Goal: Task Accomplishment & Management: Complete application form

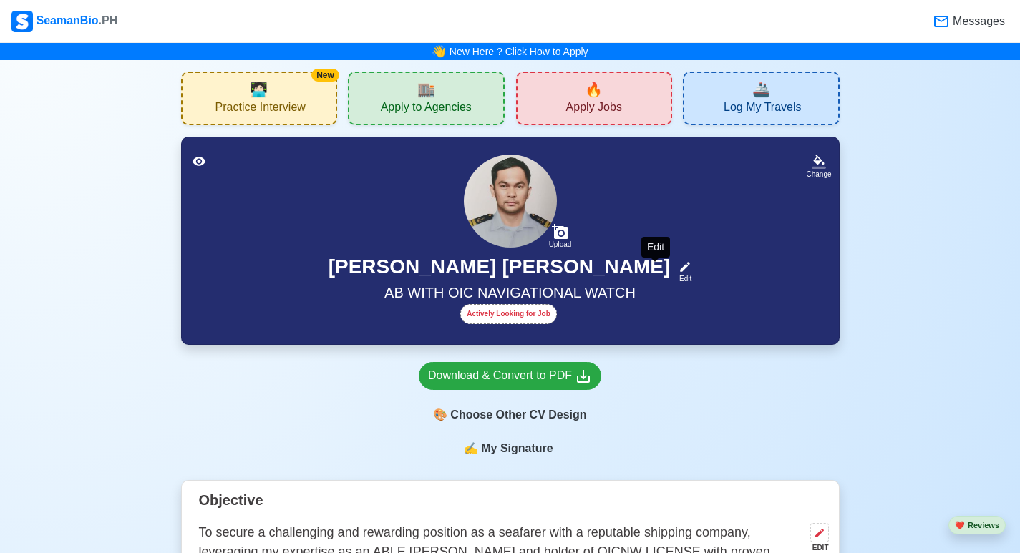
click at [681, 268] on icon at bounding box center [686, 267] width 10 height 10
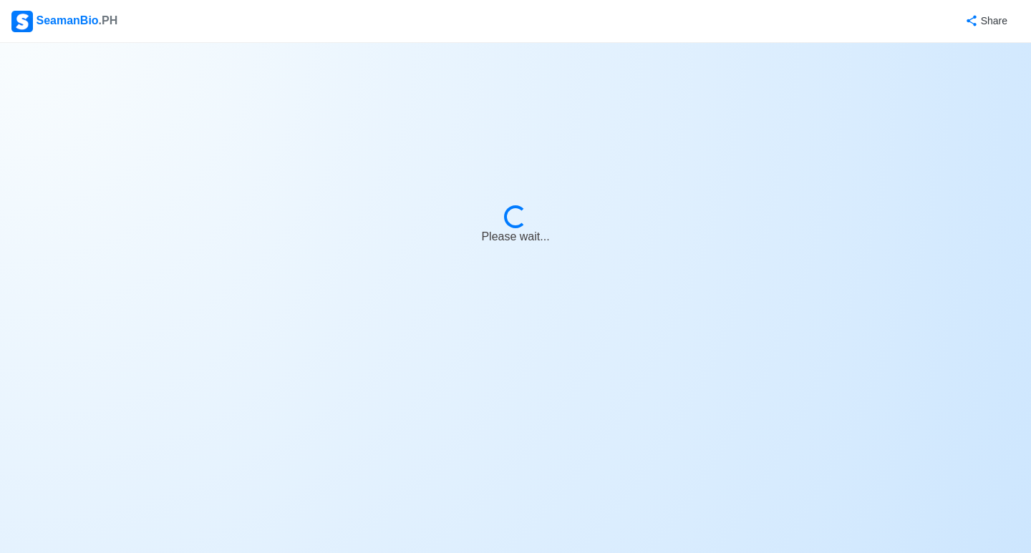
select select "Actively Looking for Job"
select select "Visible for Hiring"
select select "Married"
select select "[DEMOGRAPHIC_DATA]"
select select "PH"
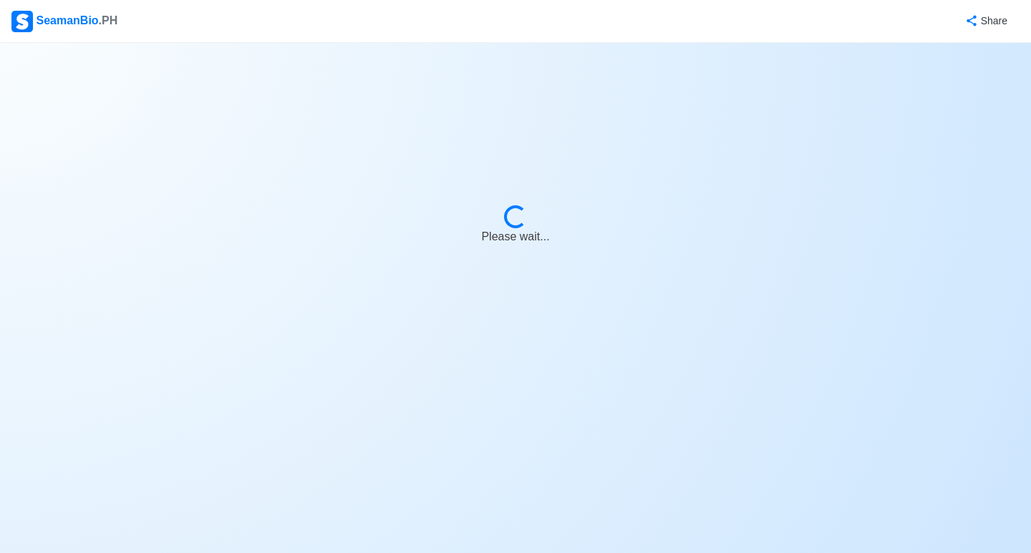
select select "2"
select select "0"
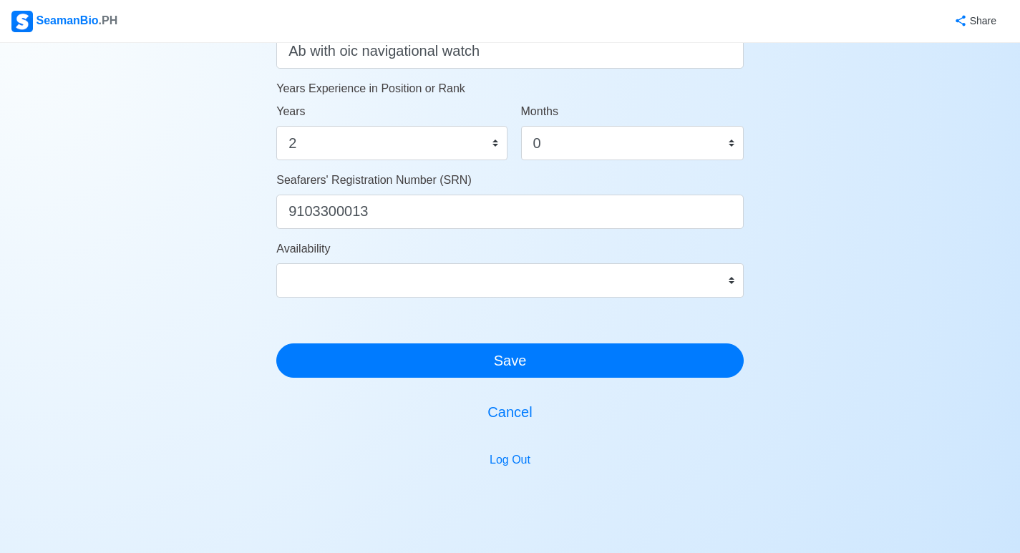
scroll to position [787, 0]
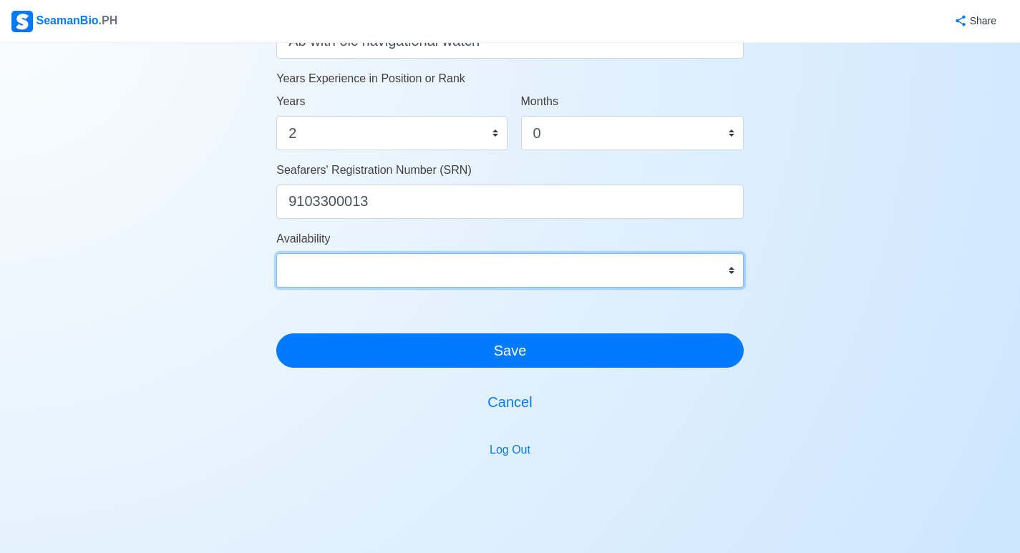
click at [730, 272] on select "Immediate [DATE] [DATE] [DATE] [DATE] [DATE] [DATE] [DATE] [DATE] [DATE]" at bounding box center [509, 270] width 467 height 34
select select "4102416000000"
click at [276, 253] on select "Immediate [DATE] [DATE] [DATE] [DATE] [DATE] [DATE] [DATE] [DATE] [DATE]" at bounding box center [509, 270] width 467 height 34
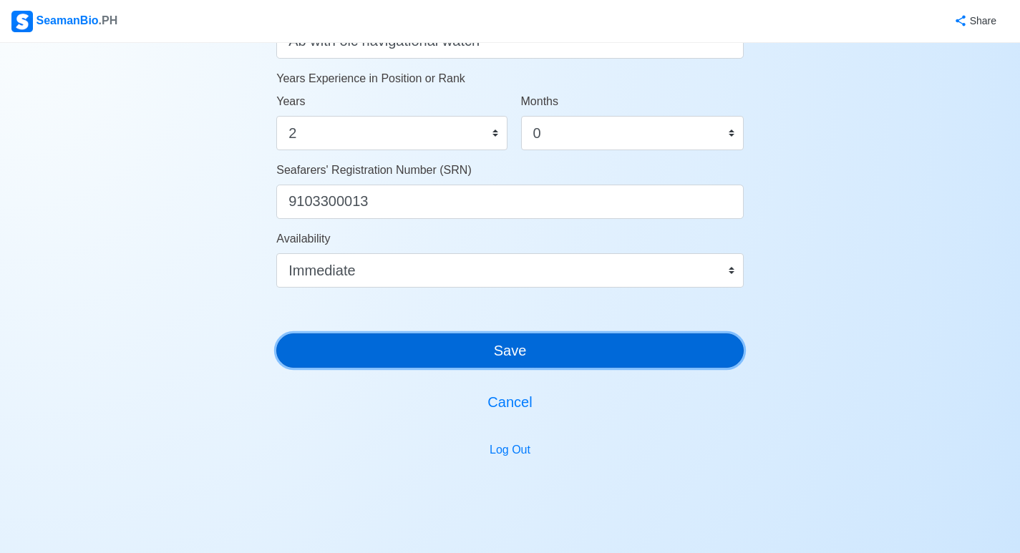
click at [518, 358] on button "Save" at bounding box center [509, 351] width 467 height 34
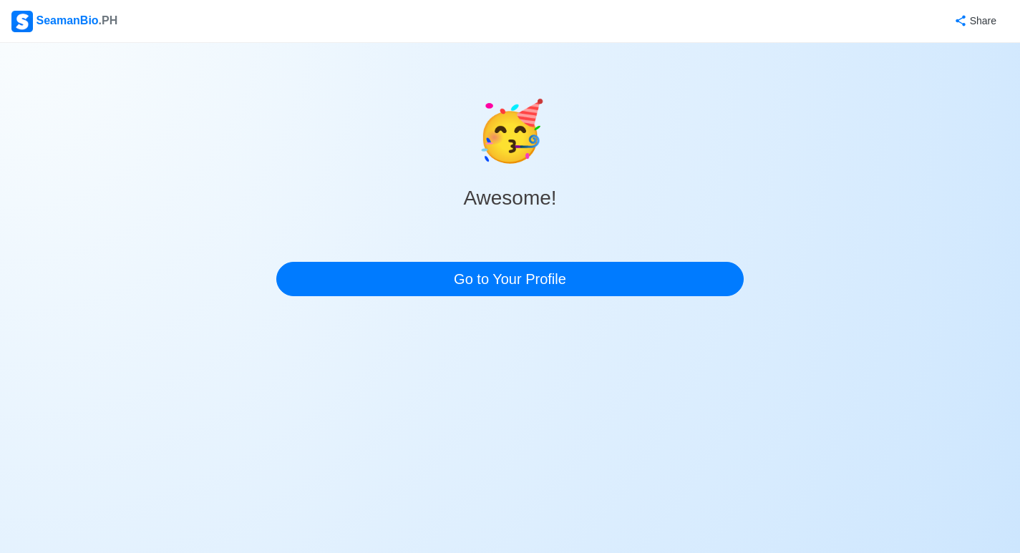
scroll to position [0, 0]
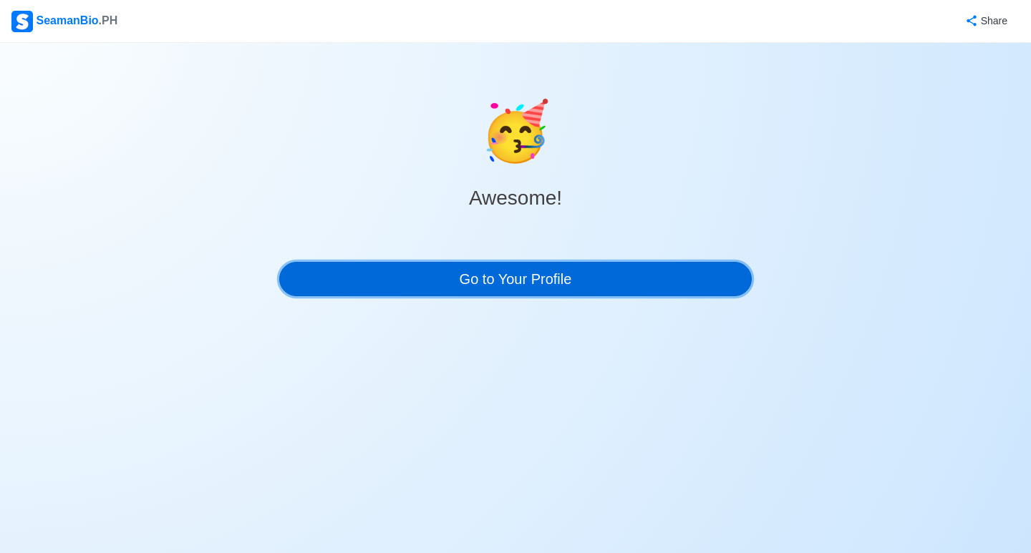
click at [535, 288] on link "Go to Your Profile" at bounding box center [515, 279] width 472 height 34
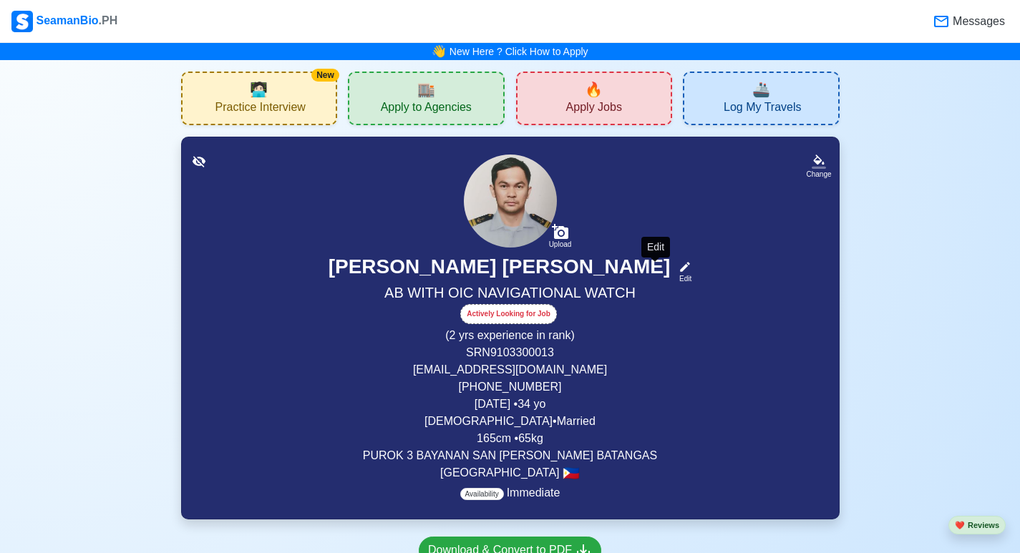
click at [679, 273] on icon at bounding box center [685, 267] width 13 height 13
click at [653, 273] on body "SeamanBio .PH Messages 👋 New Here ? Click How to Apply New 🧑🏻‍💻 Practice Interv…" at bounding box center [510, 276] width 1020 height 553
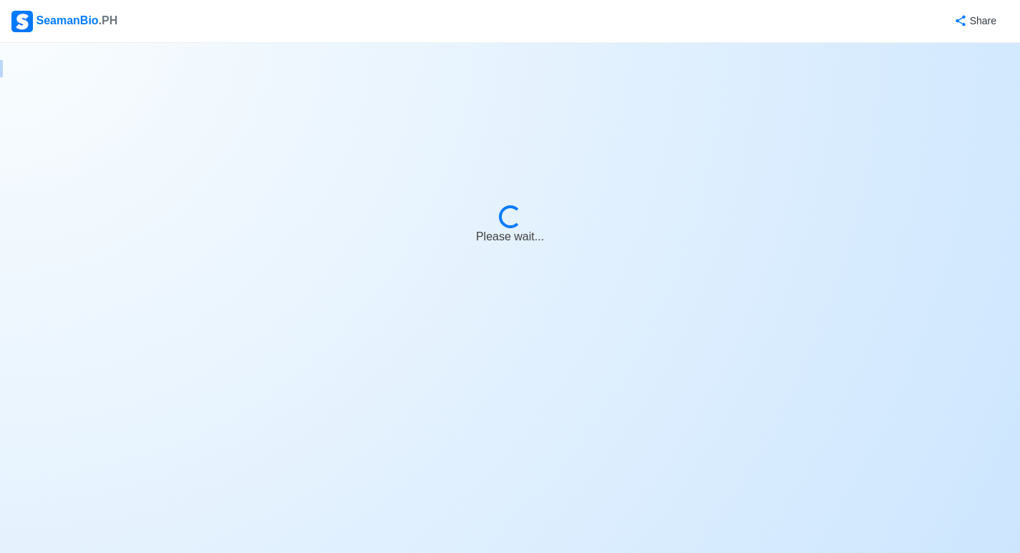
select select "Actively Looking for Job"
select select "Visible for Hiring"
select select "Married"
select select "[DEMOGRAPHIC_DATA]"
select select "PH"
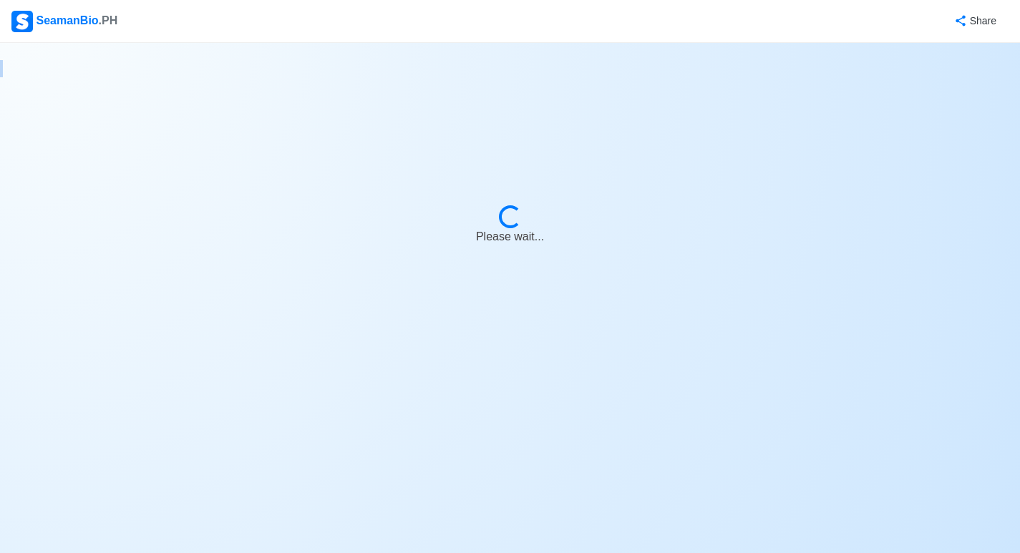
select select "2"
select select "0"
select select "4102416000000"
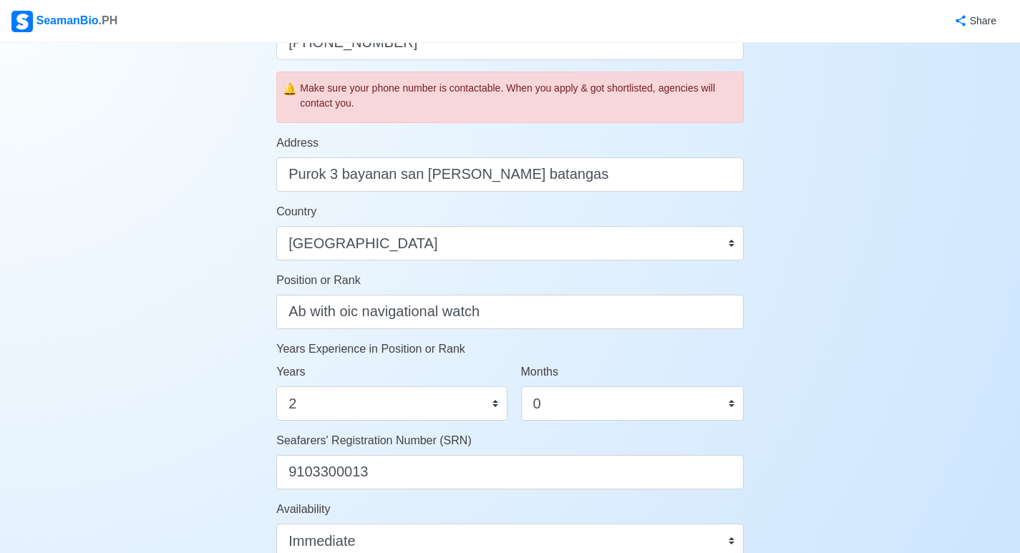
scroll to position [644, 0]
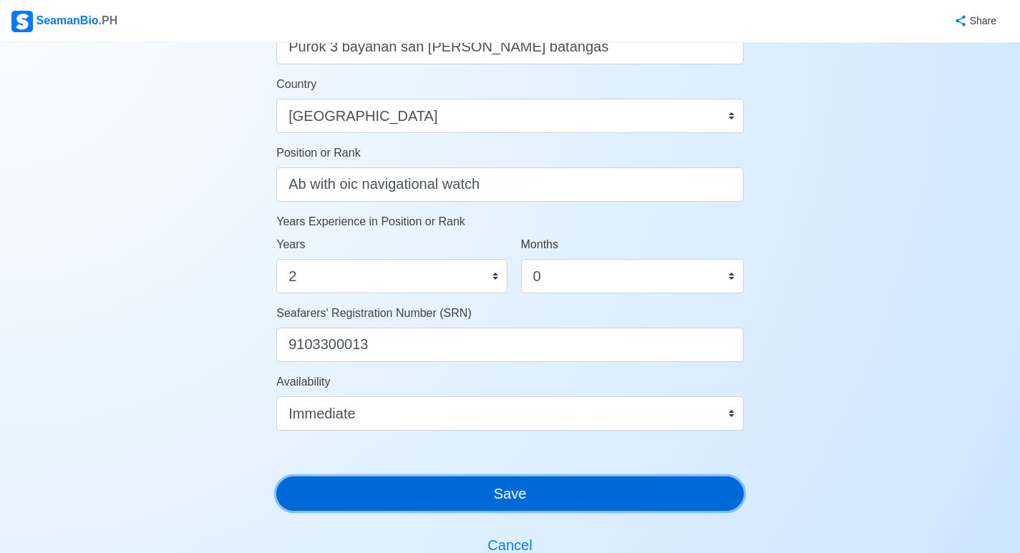
click at [545, 492] on button "Save" at bounding box center [509, 494] width 467 height 34
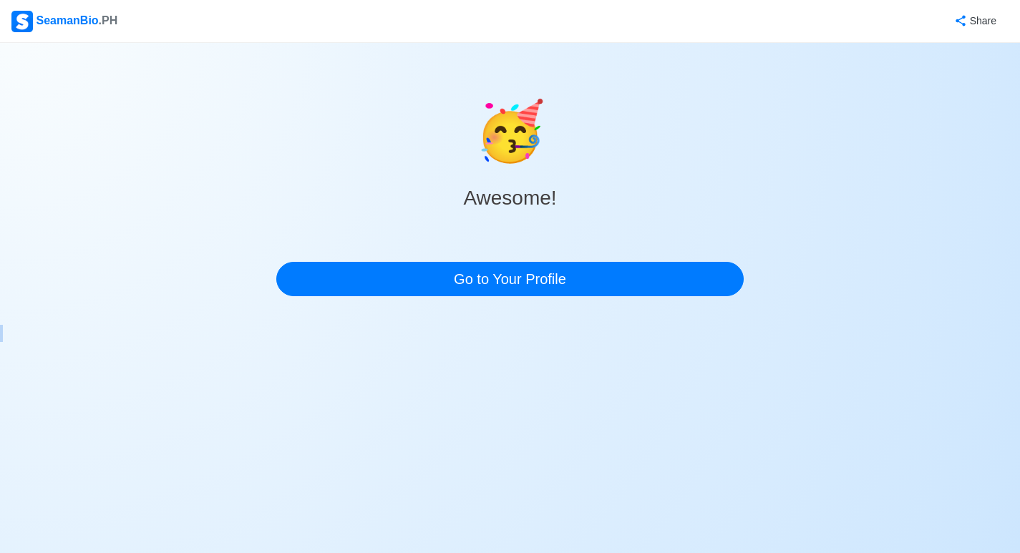
scroll to position [0, 0]
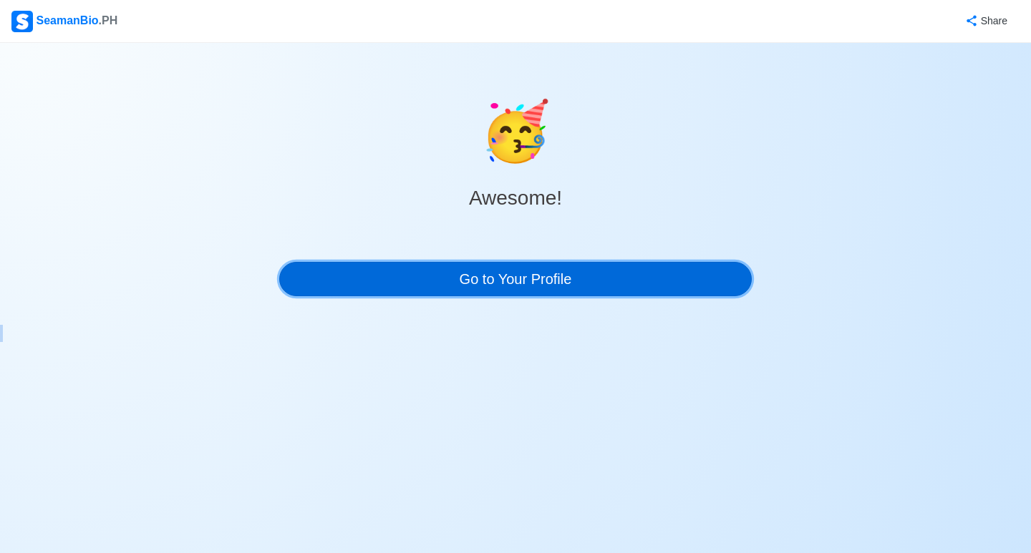
click at [598, 286] on link "Go to Your Profile" at bounding box center [515, 279] width 472 height 34
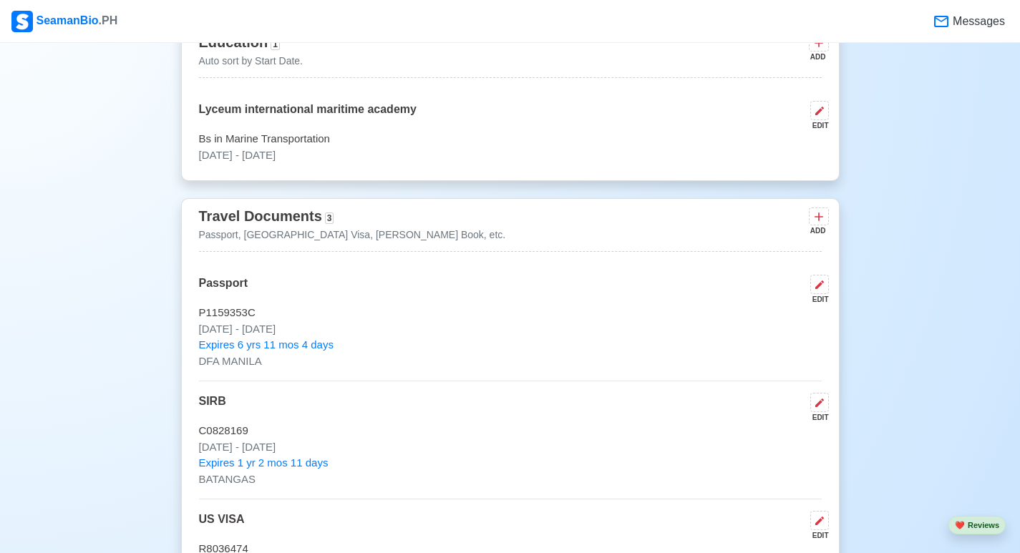
scroll to position [930, 0]
click at [820, 412] on button at bounding box center [819, 401] width 19 height 19
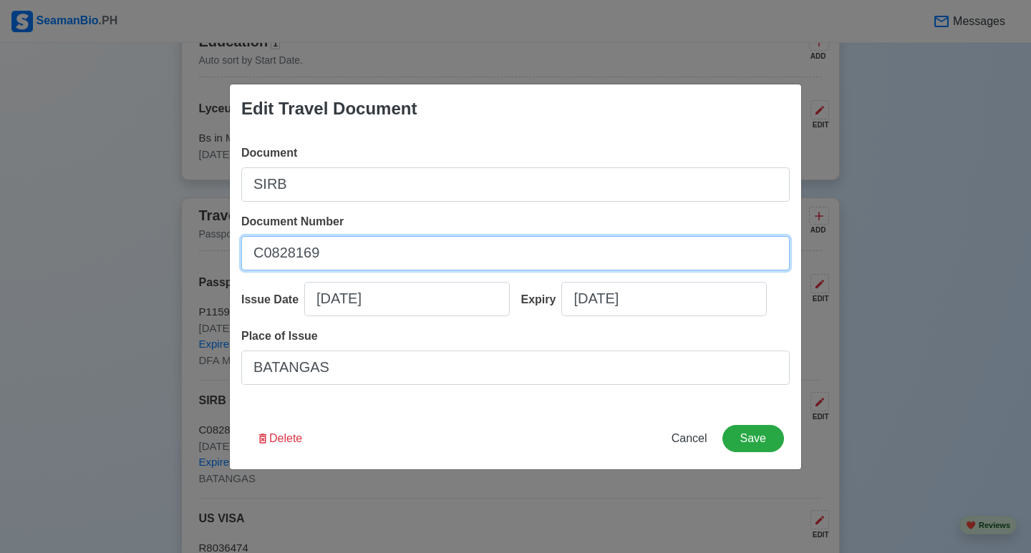
click at [341, 254] on input "C0828169" at bounding box center [515, 253] width 548 height 34
type input "A0395859"
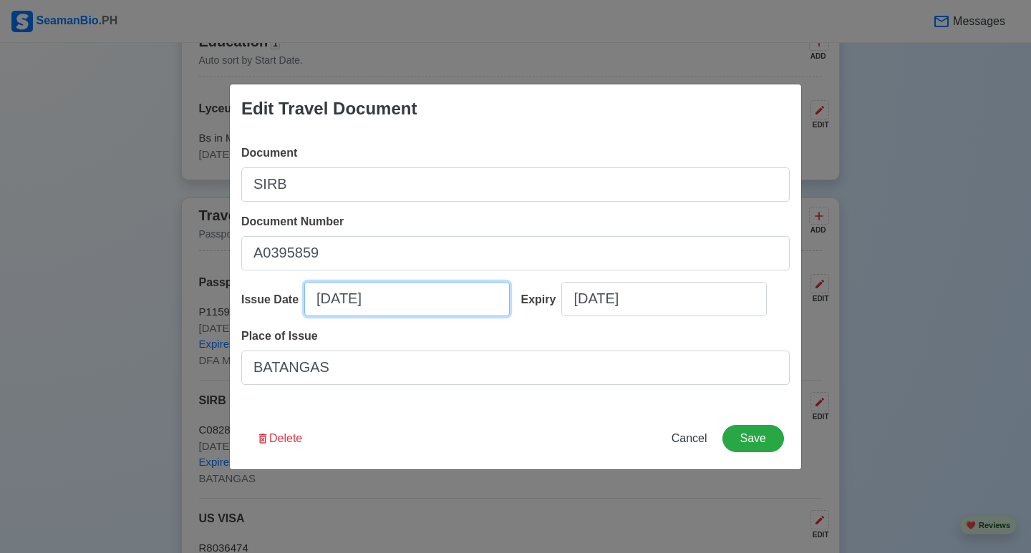
select select "****"
select select "********"
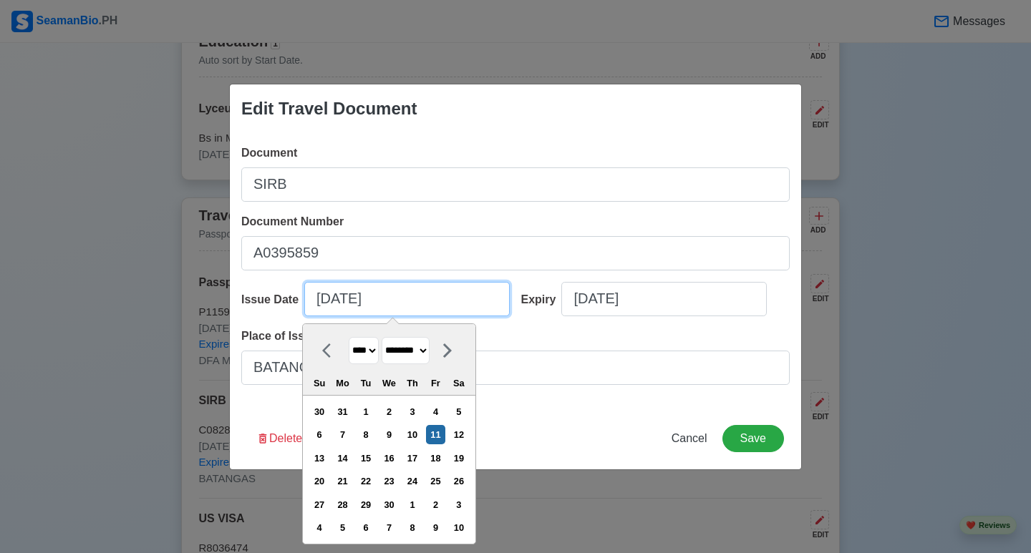
click at [437, 308] on input "[DATE]" at bounding box center [406, 299] width 205 height 34
type input "[DATE]"
select select "****"
type input "11/11/2"
select select "****"
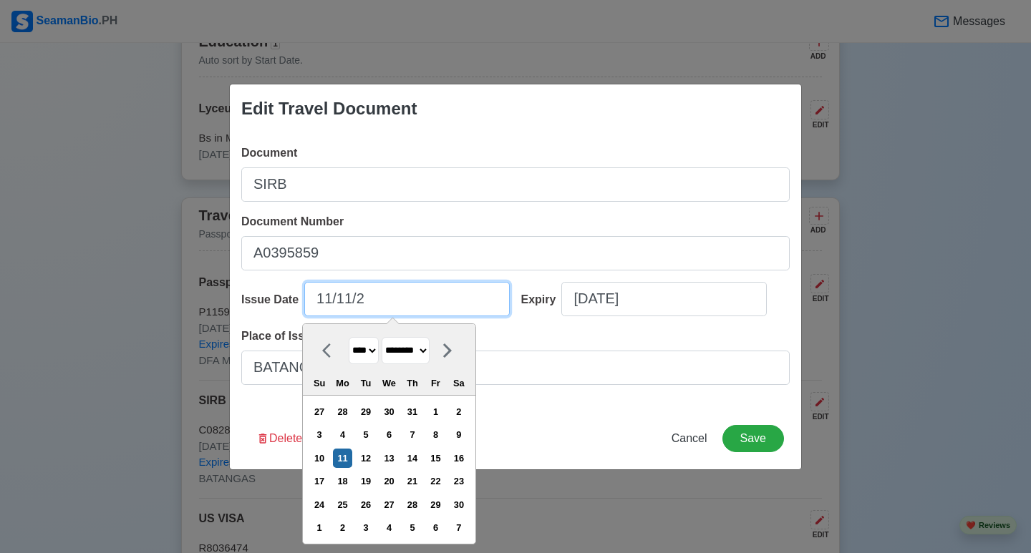
type input "11/11/"
select select "****"
type input "1"
select select "*******"
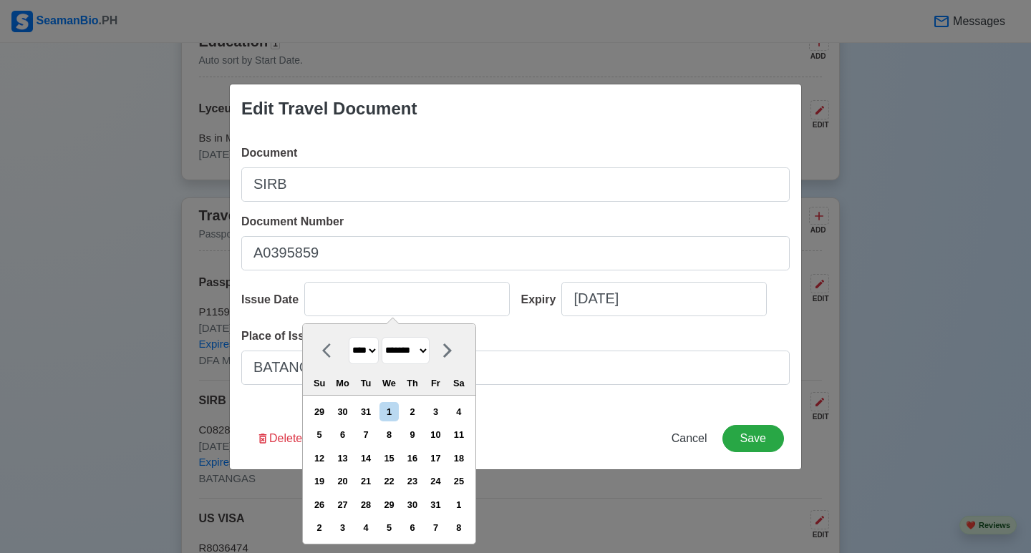
click at [429, 352] on select "******* ******** ***** ***** *** **** **** ****** ********* ******* ******** **…" at bounding box center [405, 351] width 48 height 28
select select "******"
click at [382, 337] on select "******* ******** ***** ***** *** **** **** ****** ********* ******* ******** **…" at bounding box center [405, 351] width 48 height 28
click at [440, 509] on div "29" at bounding box center [435, 504] width 19 height 19
type input "[DATE]"
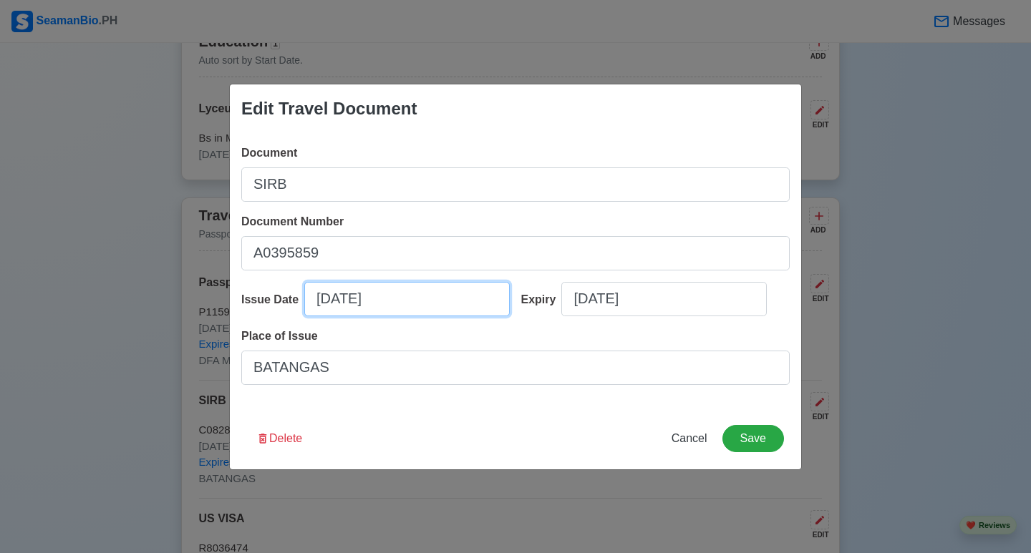
drag, startPoint x: 416, startPoint y: 305, endPoint x: 312, endPoint y: 304, distance: 103.8
click at [312, 304] on input "[DATE]" at bounding box center [406, 299] width 205 height 34
select select "****"
select select "******"
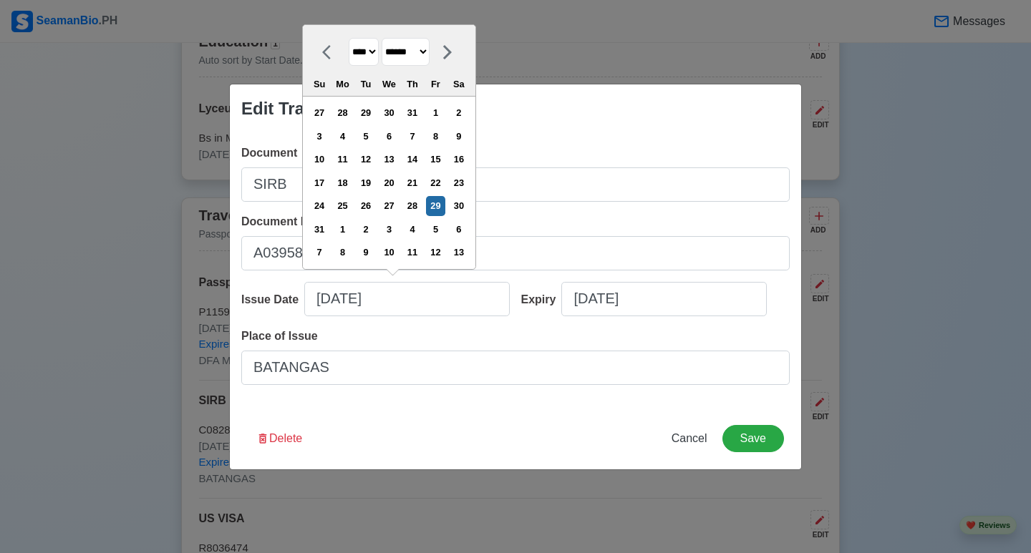
drag, startPoint x: 342, startPoint y: 294, endPoint x: 376, endPoint y: 278, distance: 37.1
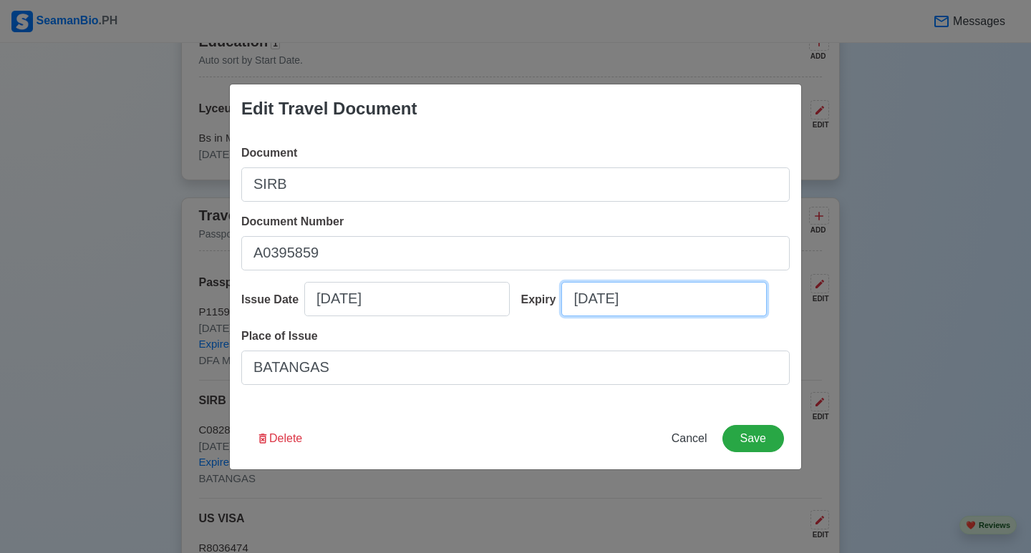
select select "****"
select select "********"
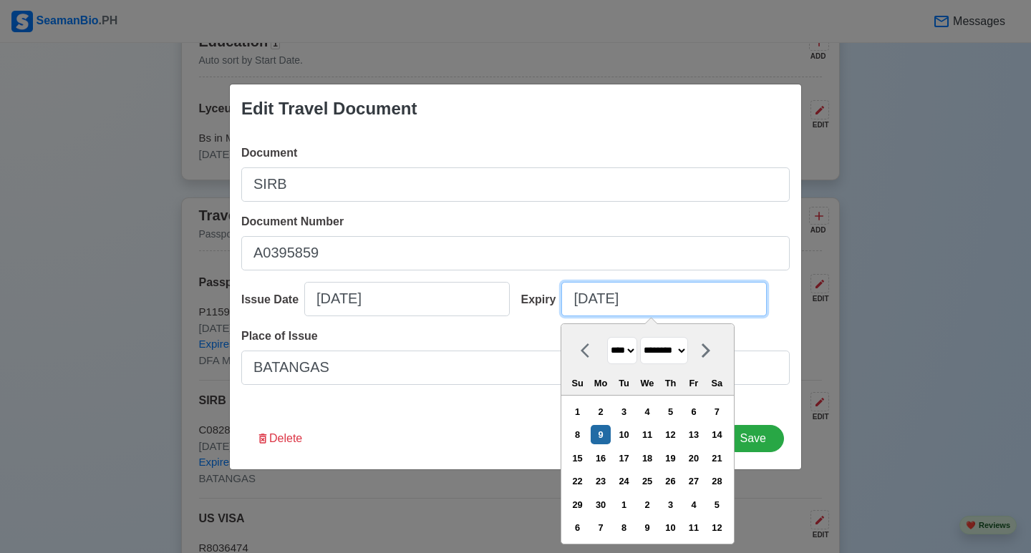
drag, startPoint x: 664, startPoint y: 306, endPoint x: 579, endPoint y: 309, distance: 84.5
click at [579, 309] on input "[DATE]" at bounding box center [663, 299] width 205 height 34
click at [667, 298] on input "[DATE]" at bounding box center [663, 299] width 205 height 34
drag, startPoint x: 667, startPoint y: 298, endPoint x: 568, endPoint y: 305, distance: 99.0
click at [568, 305] on input "[DATE]" at bounding box center [663, 299] width 205 height 34
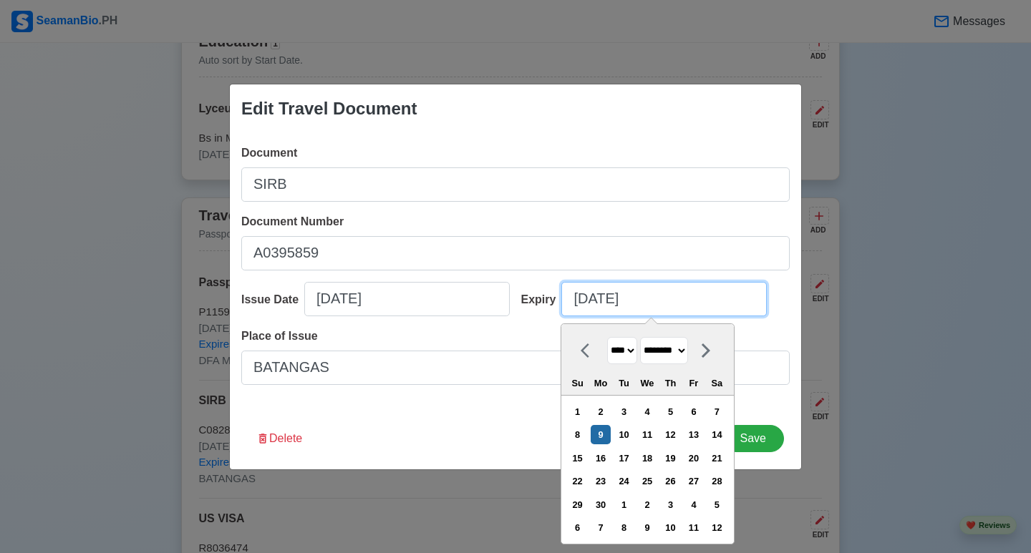
paste input "[DATE]"
type input "[DATE]"
select select "****"
select select "******"
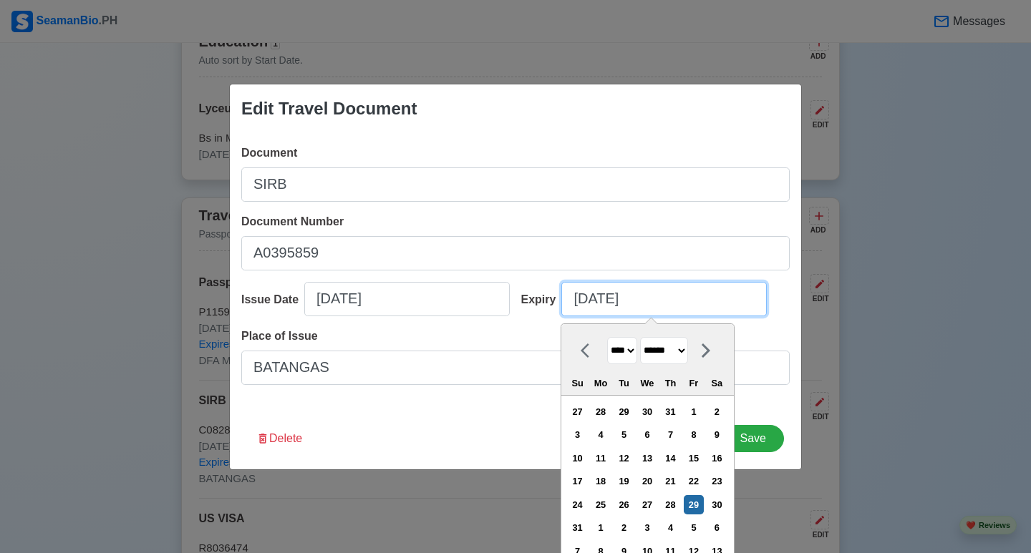
click at [633, 300] on input "[DATE]" at bounding box center [663, 299] width 205 height 34
type input "[DATE]"
select select "****"
type input "[DATE]"
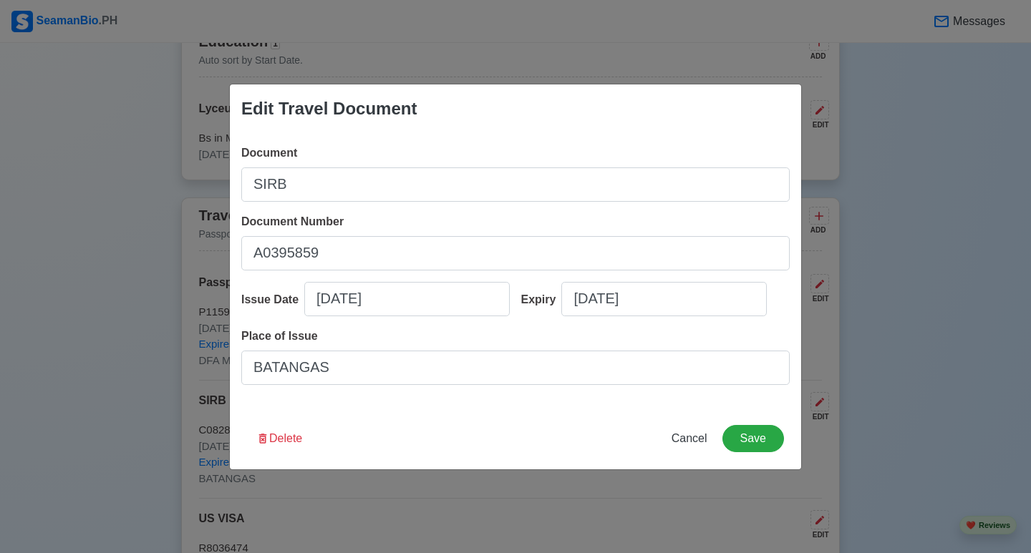
click at [477, 419] on div "Edit Travel Document Document SIRB Document Number A0395859 Issue Date [DATE] E…" at bounding box center [515, 277] width 573 height 387
click at [751, 446] on button "Save" at bounding box center [753, 438] width 62 height 27
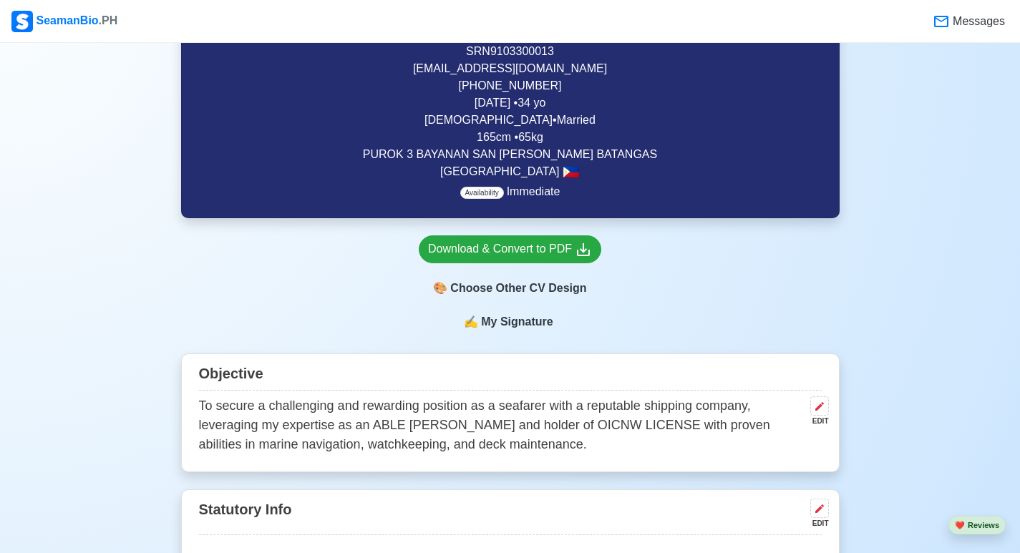
scroll to position [429, 0]
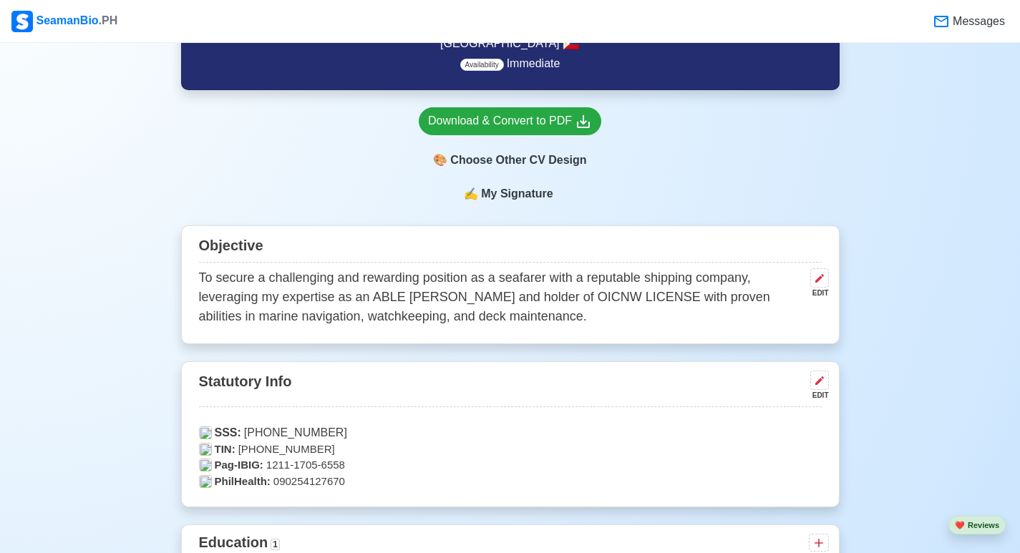
click at [508, 198] on span "My Signature" at bounding box center [516, 193] width 77 height 17
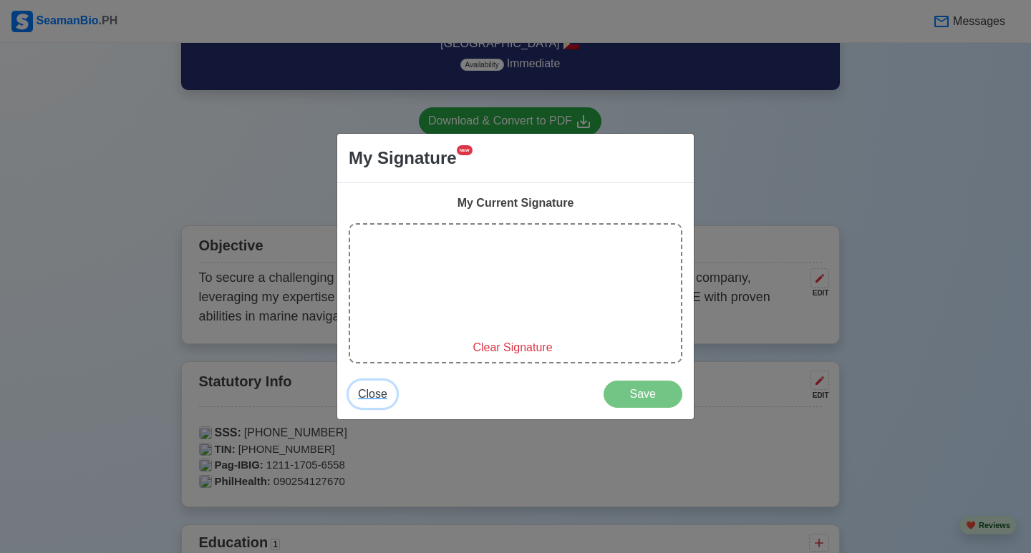
click at [381, 394] on span "Close" at bounding box center [372, 394] width 29 height 12
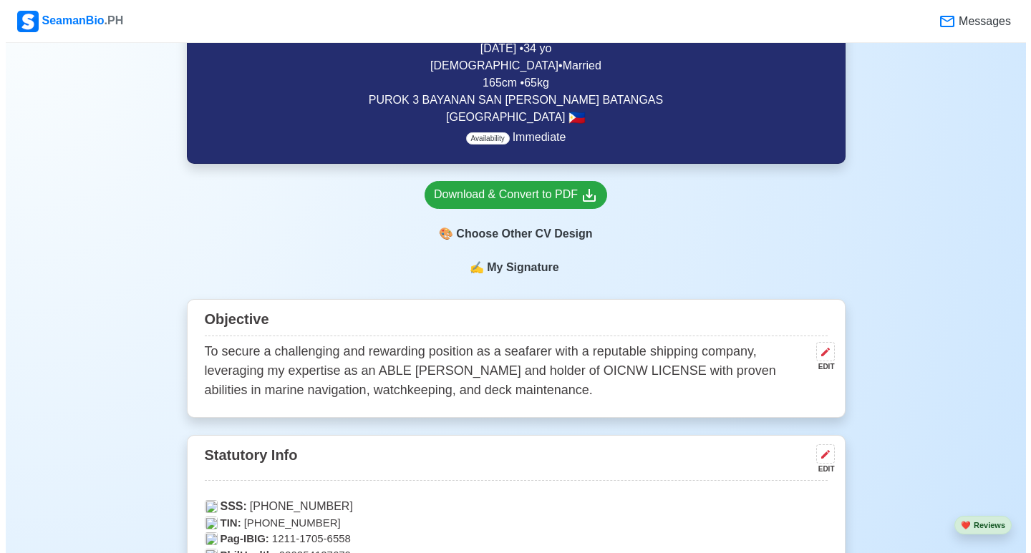
scroll to position [286, 0]
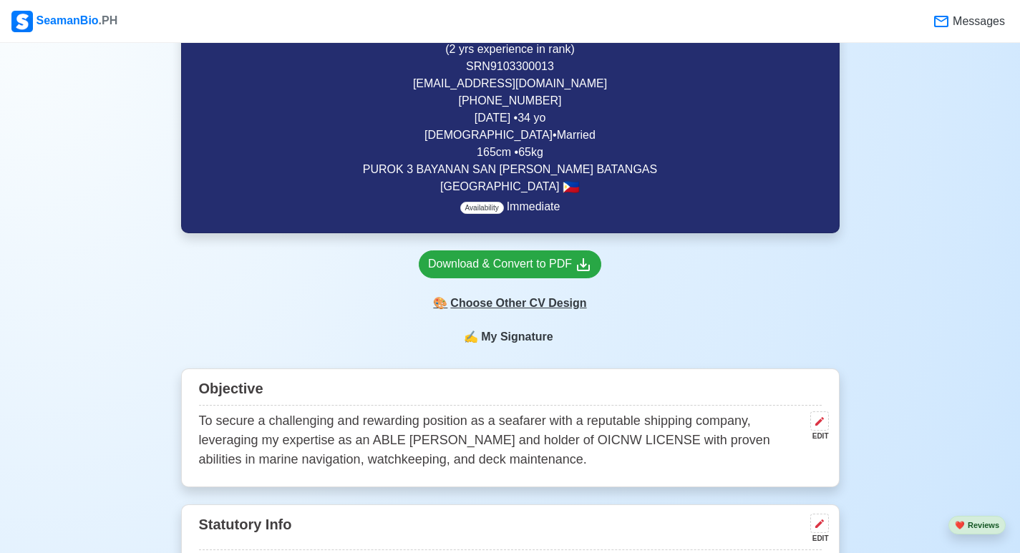
click at [526, 310] on div "🎨 Choose Other CV Design" at bounding box center [510, 303] width 183 height 27
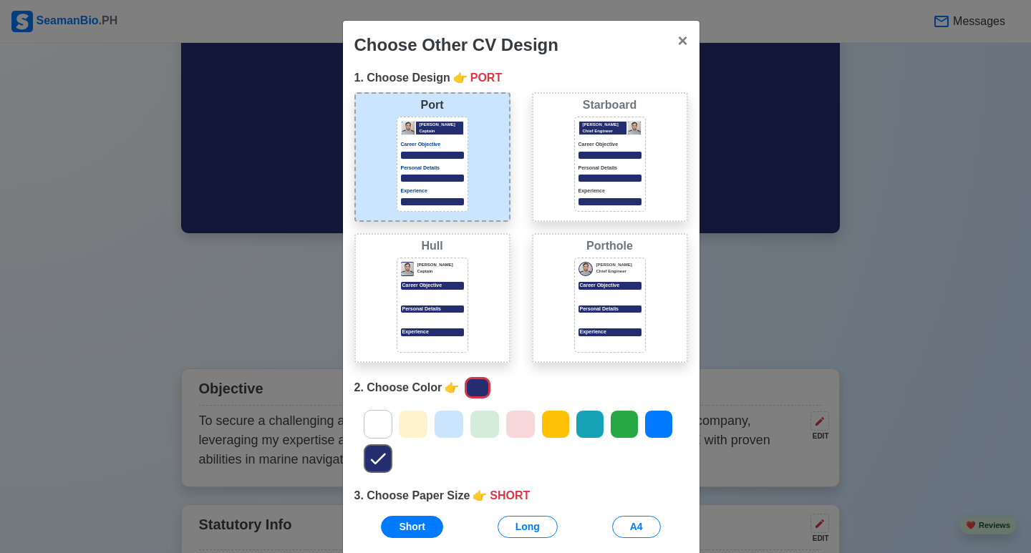
scroll to position [107, 0]
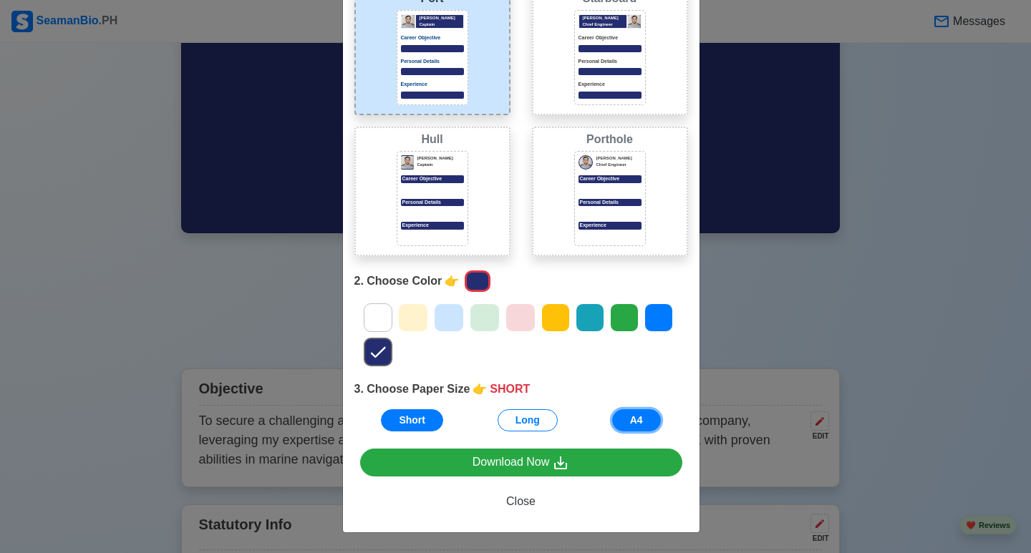
click at [621, 427] on button "A4" at bounding box center [636, 420] width 49 height 22
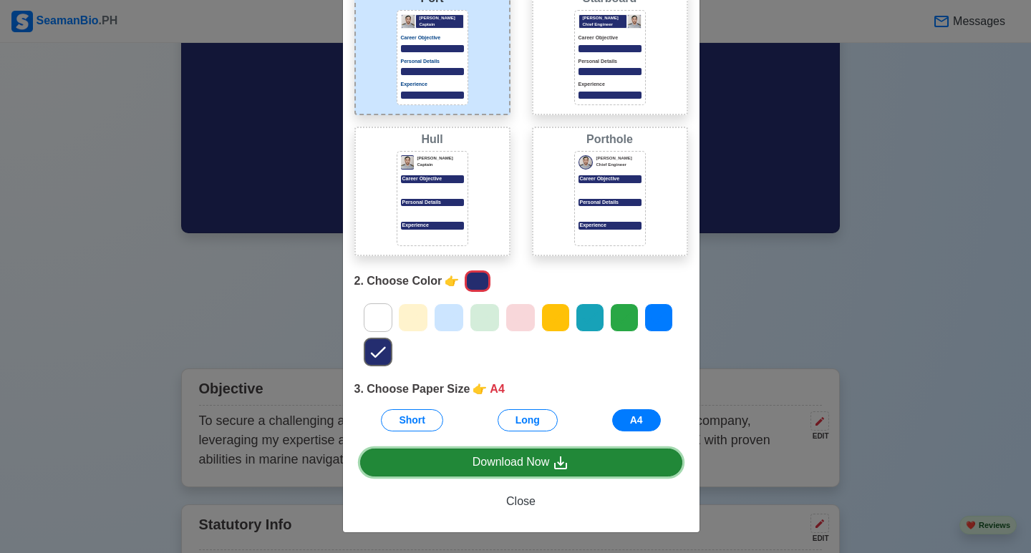
click at [530, 465] on div "Download Now" at bounding box center [520, 463] width 97 height 18
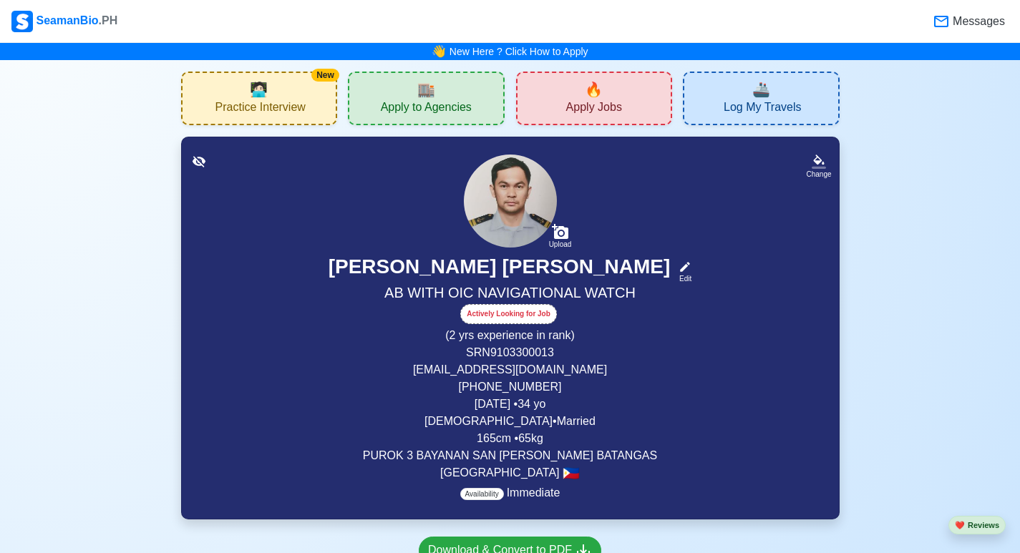
scroll to position [429, 0]
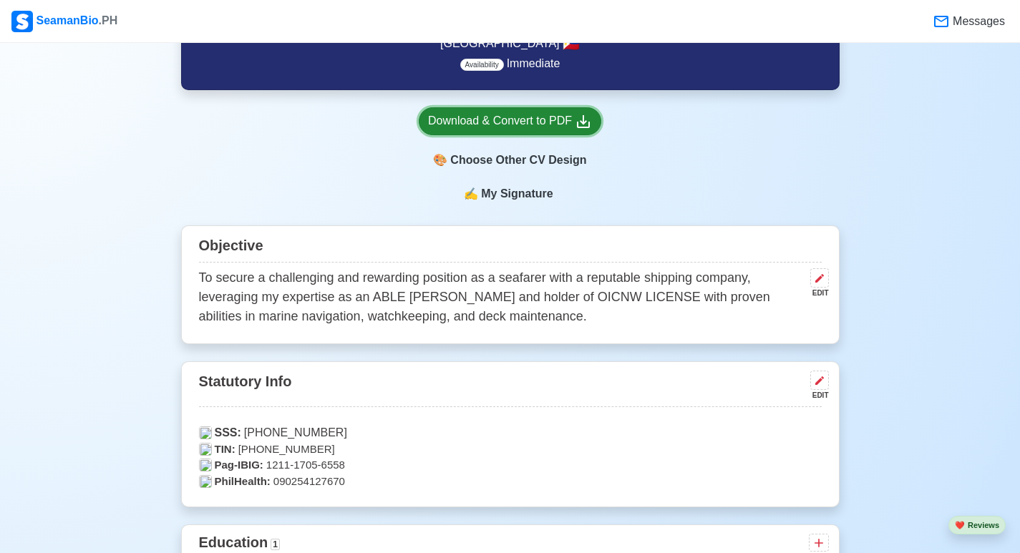
click at [522, 128] on div "Download & Convert to PDF" at bounding box center [510, 121] width 164 height 18
